Goal: Find contact information: Find contact information

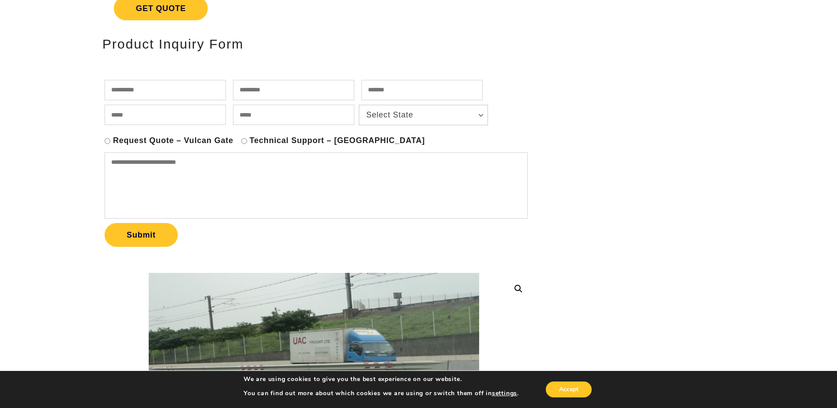
click at [192, 142] on label "Request Quote – Vulcan Gate" at bounding box center [173, 140] width 120 height 10
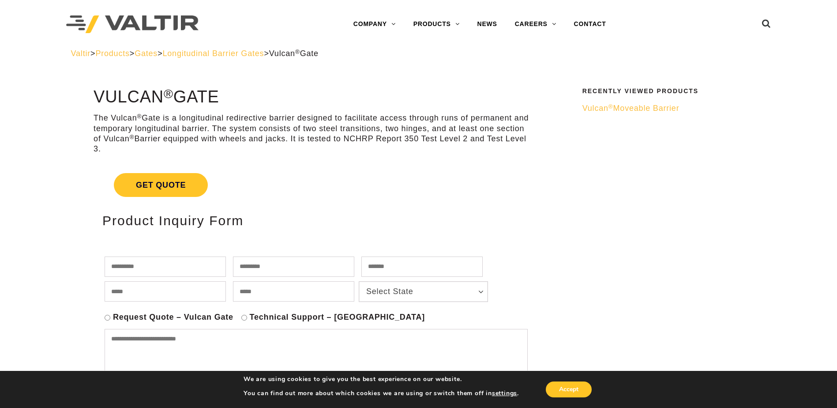
click at [640, 109] on span "Vulcan ® Moveable Barrier" at bounding box center [630, 108] width 97 height 9
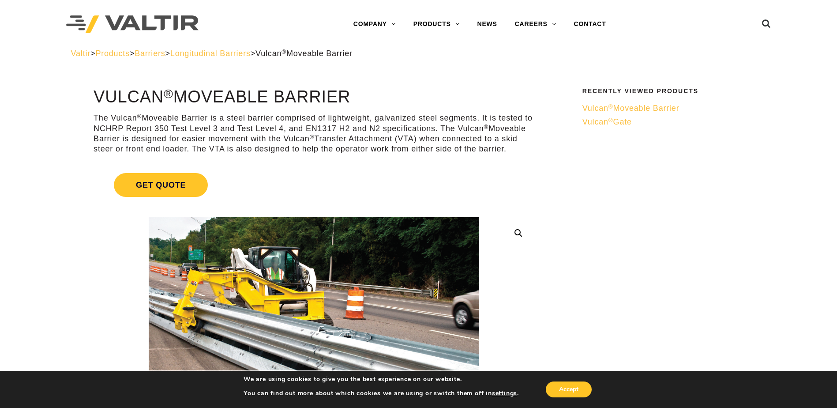
drag, startPoint x: 93, startPoint y: 90, endPoint x: 357, endPoint y: 91, distance: 264.7
copy h1 "Vulcan ® Moveable Barrier"
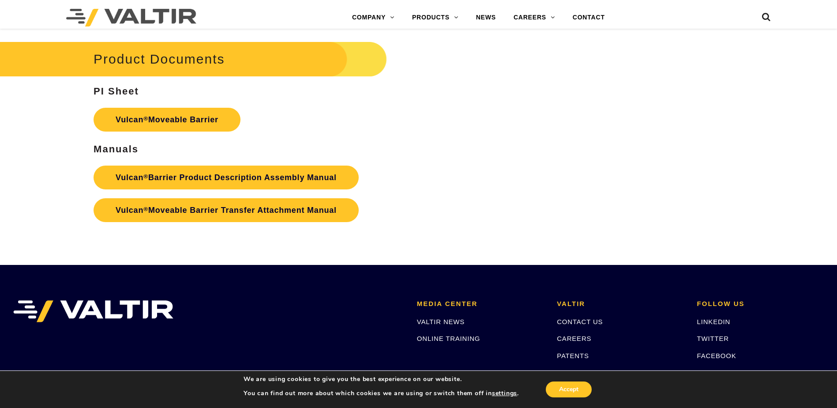
scroll to position [1921, 0]
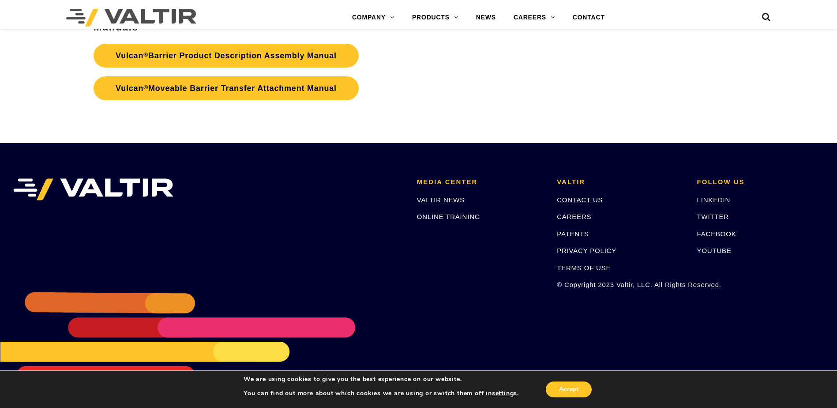
click at [575, 201] on link "CONTACT US" at bounding box center [580, 199] width 46 height 7
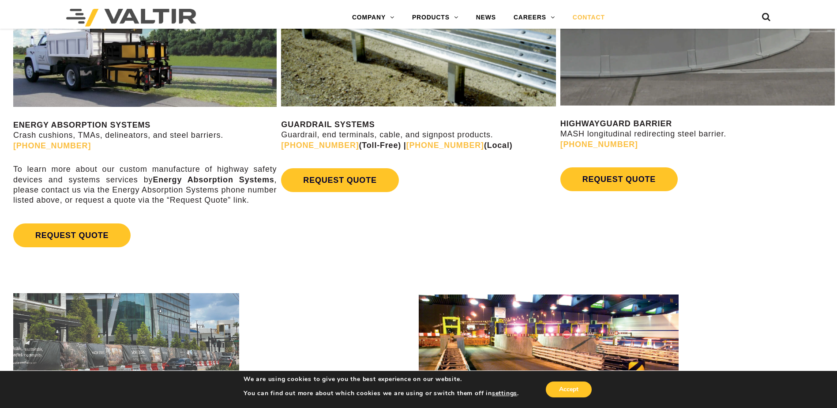
scroll to position [441, 0]
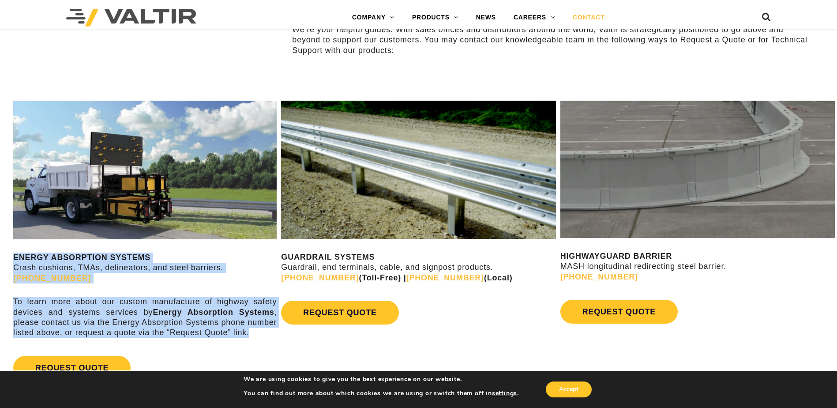
drag, startPoint x: 248, startPoint y: 333, endPoint x: 1, endPoint y: 253, distance: 259.5
click at [1, 253] on div "ENERGY ABSORPTION SYSTEMS Crash cushions, TMAs, delineators, and steel barriers…" at bounding box center [139, 245] width 279 height 304
click at [131, 277] on p "ENERGY ABSORPTION SYSTEMS Crash cushions, TMAs, delineators, and steel barriers…" at bounding box center [144, 267] width 263 height 31
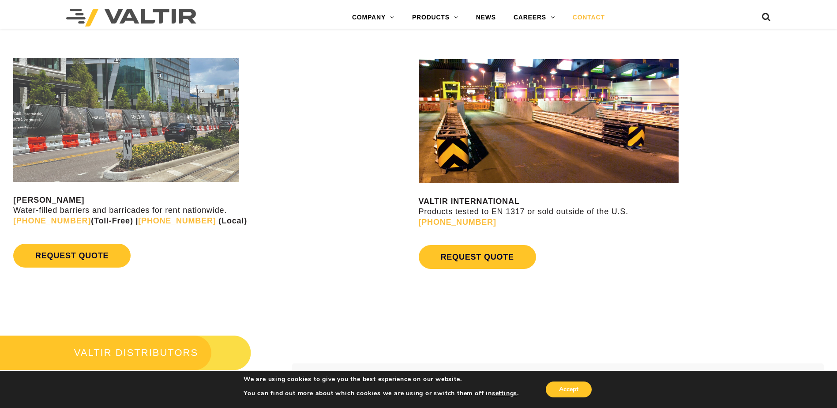
scroll to position [926, 0]
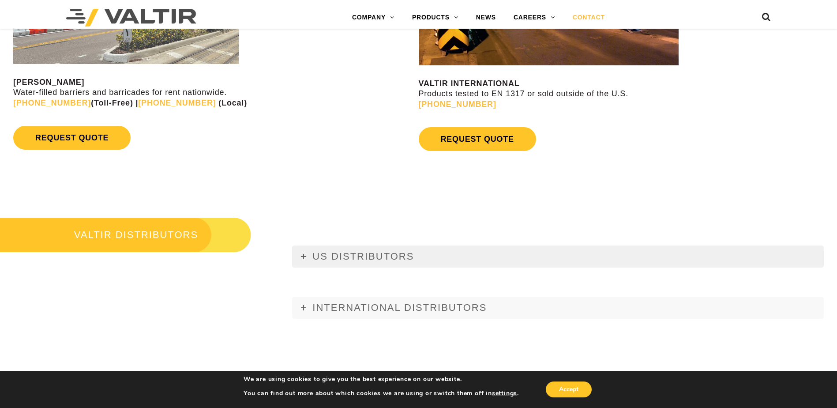
click at [300, 258] on link "US DISTRIBUTORS" at bounding box center [558, 256] width 532 height 22
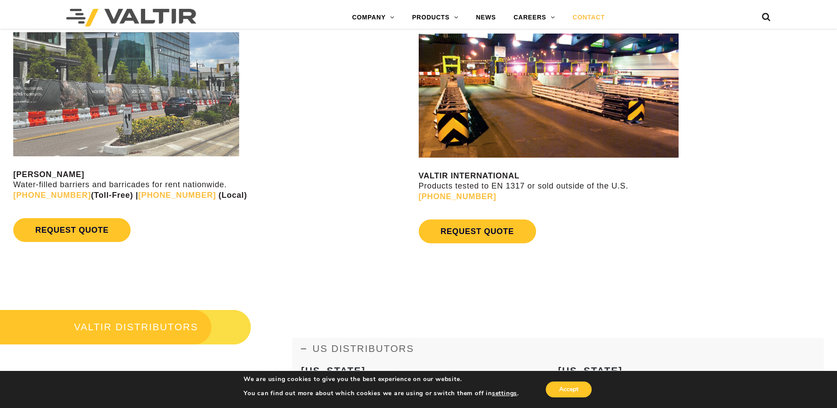
scroll to position [882, 0]
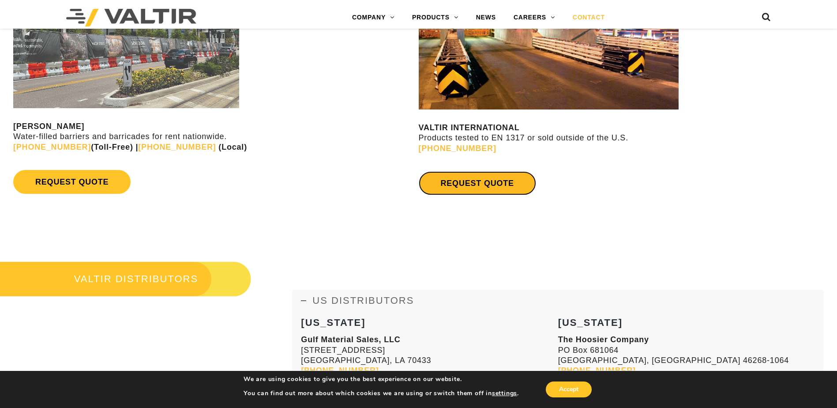
click at [503, 182] on link "REQUEST QUOTE" at bounding box center [477, 183] width 117 height 24
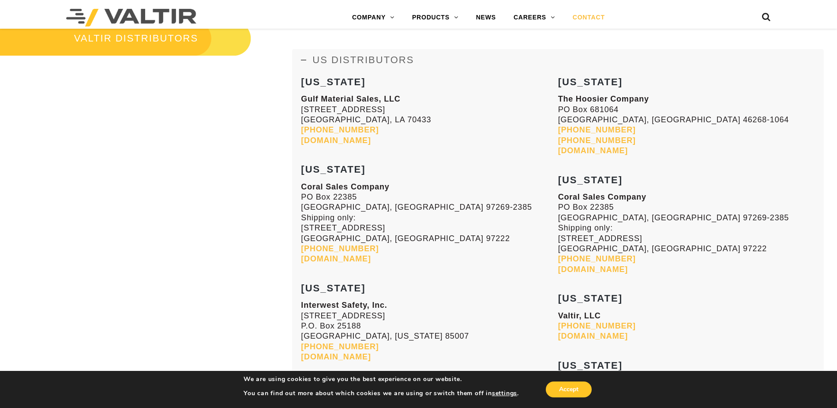
scroll to position [1103, 0]
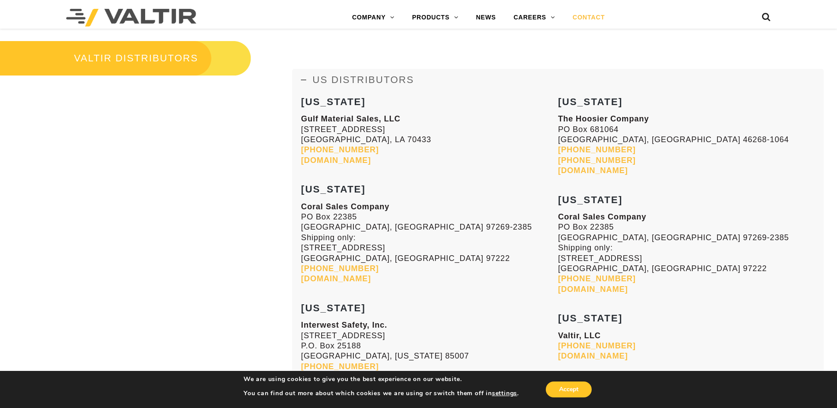
click at [308, 81] on link "US DISTRIBUTORS" at bounding box center [558, 80] width 532 height 22
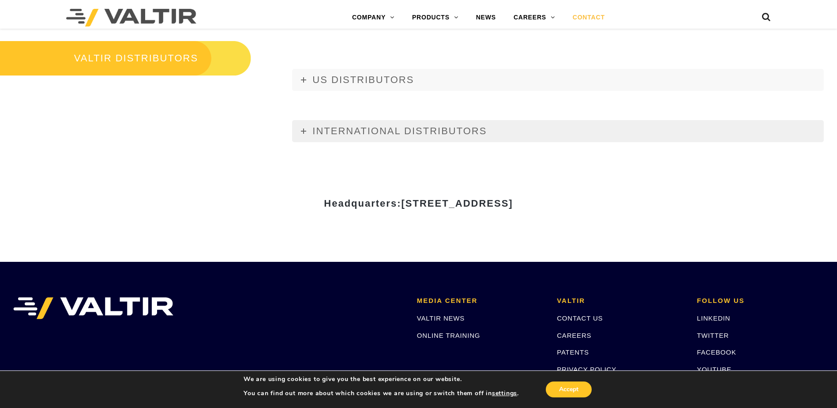
click at [313, 128] on span "INTERNATIONAL DISTRIBUTORS" at bounding box center [399, 130] width 174 height 11
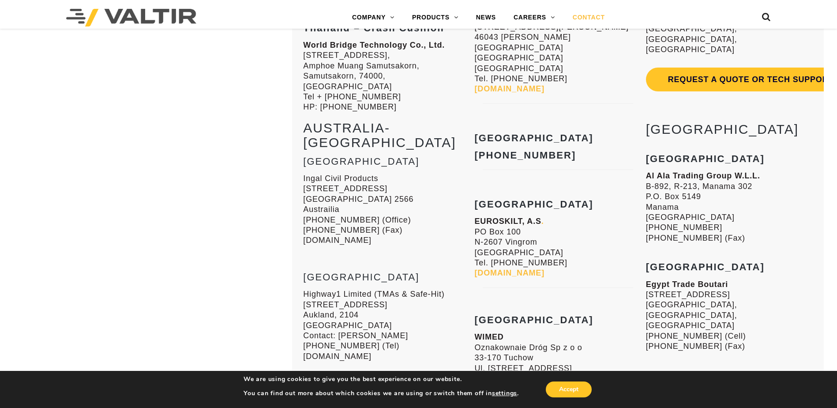
scroll to position [2294, 0]
